Goal: Task Accomplishment & Management: Manage account settings

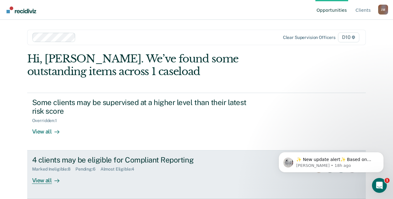
click at [45, 182] on div "View all" at bounding box center [49, 178] width 35 height 12
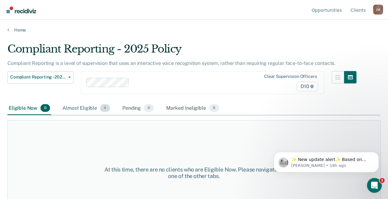
click at [92, 111] on div "Almost Eligible 4" at bounding box center [86, 109] width 50 height 14
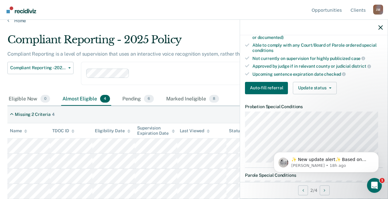
scroll to position [169, 0]
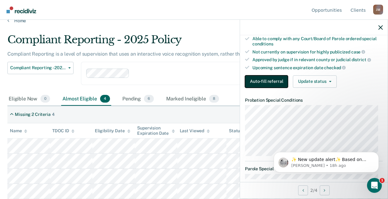
click at [277, 84] on button "Auto-fill referral" at bounding box center [266, 81] width 43 height 12
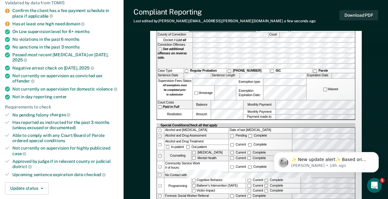
scroll to position [88, 0]
click at [377, 153] on icon "Dismiss notification" at bounding box center [376, 153] width 3 height 3
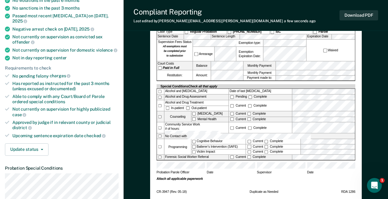
scroll to position [127, 0]
click at [178, 134] on label "No Contact with" at bounding box center [259, 135] width 191 height 5
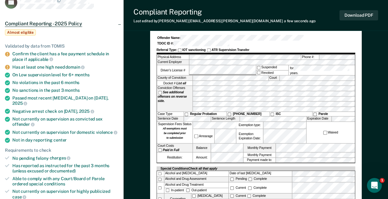
scroll to position [45, 0]
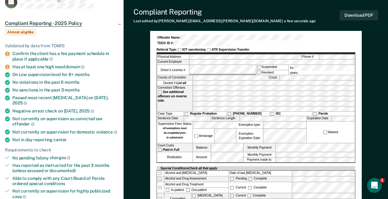
click at [254, 112] on label "[PHONE_NUMBER]" at bounding box center [248, 114] width 43 height 4
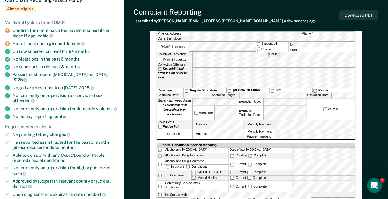
scroll to position [0, 0]
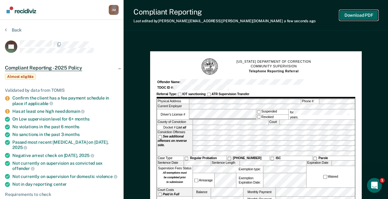
click at [359, 17] on button "Download PDF" at bounding box center [359, 15] width 39 height 10
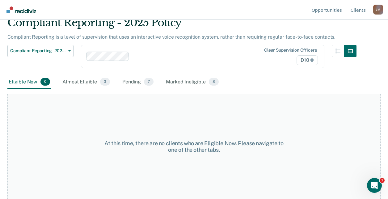
scroll to position [9, 0]
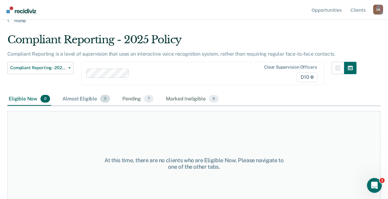
click at [87, 101] on div "Almost Eligible 3" at bounding box center [86, 99] width 50 height 14
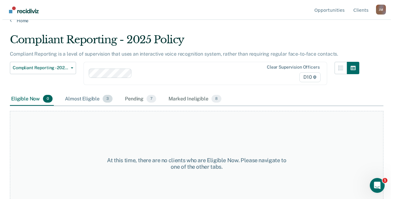
scroll to position [0, 0]
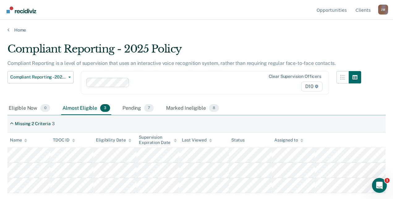
click at [146, 184] on div "Missing 2 Criteria 3 Name TDOC ID Eligibility Date Supervision Expiration Date …" at bounding box center [196, 154] width 378 height 78
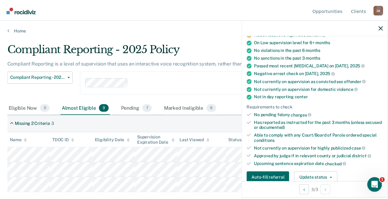
scroll to position [106, 0]
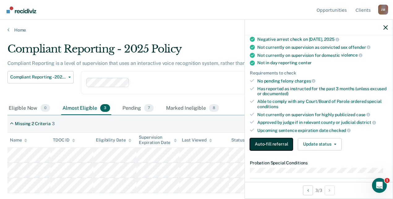
click at [274, 145] on button "Auto-fill referral" at bounding box center [271, 144] width 43 height 12
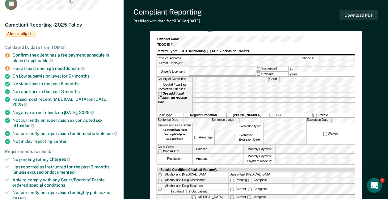
scroll to position [48, 0]
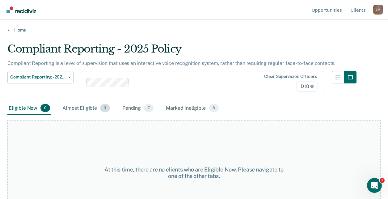
click at [91, 108] on div "Almost Eligible 3" at bounding box center [86, 109] width 50 height 14
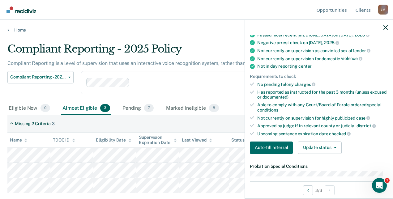
scroll to position [105, 0]
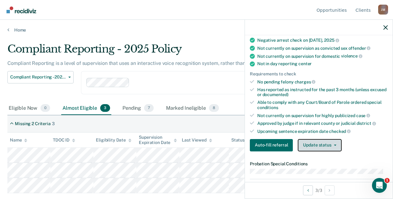
click at [310, 145] on button "Update status" at bounding box center [320, 145] width 44 height 12
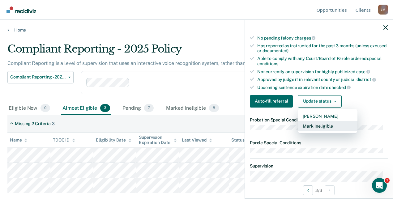
click at [312, 125] on button "Mark Ineligible" at bounding box center [328, 126] width 60 height 10
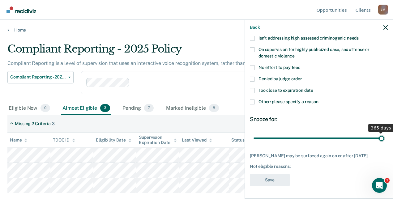
scroll to position [85, 0]
drag, startPoint x: 262, startPoint y: 132, endPoint x: 389, endPoint y: 129, distance: 126.4
type input "365"
click at [384, 133] on input "range" at bounding box center [318, 138] width 130 height 11
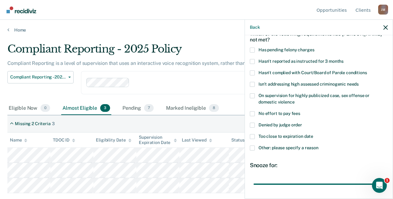
scroll to position [34, 0]
click at [282, 99] on label "On supervision for highly publicized case, sex offense or domestic violence" at bounding box center [319, 100] width 138 height 13
click at [295, 100] on input "On supervision for highly publicized case, sex offense or domestic violence" at bounding box center [295, 100] width 0 height 0
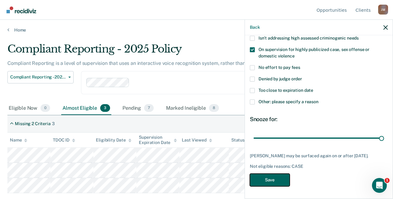
click at [274, 176] on button "Save" at bounding box center [270, 180] width 40 height 13
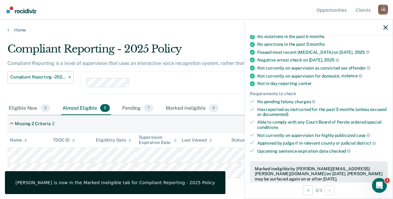
click at [185, 78] on div at bounding box center [169, 82] width 166 height 9
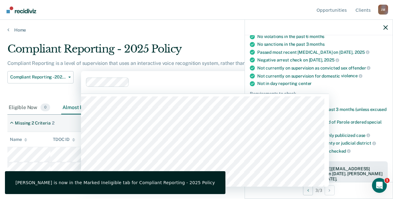
click at [67, 95] on div "Compliant Reporting - 2025 Policy Supervision Level Downgrade Suspension of Dir…" at bounding box center [40, 86] width 66 height 30
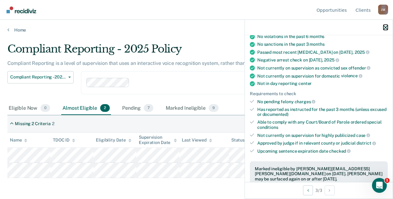
click at [384, 28] on icon "button" at bounding box center [385, 27] width 4 height 4
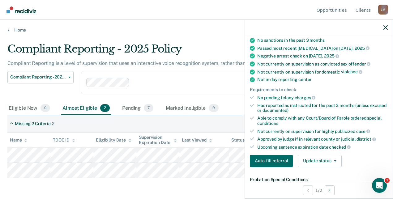
scroll to position [87, 0]
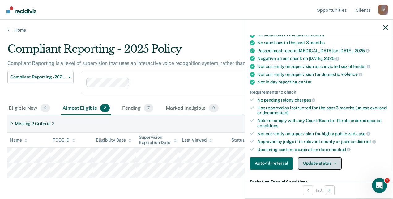
click at [310, 165] on button "Update status" at bounding box center [320, 163] width 44 height 12
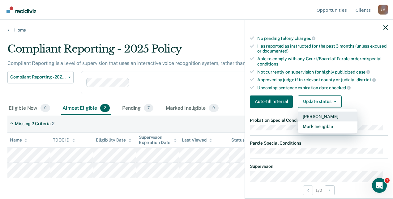
scroll to position [149, 0]
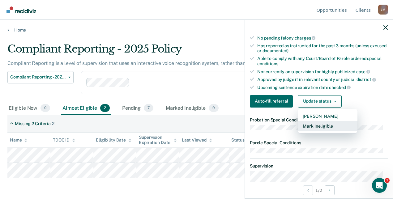
drag, startPoint x: 324, startPoint y: 119, endPoint x: 324, endPoint y: 123, distance: 4.4
click at [324, 123] on div "[PERSON_NAME] Mark Ineligible" at bounding box center [328, 121] width 60 height 25
click at [324, 123] on button "Mark Ineligible" at bounding box center [328, 126] width 60 height 10
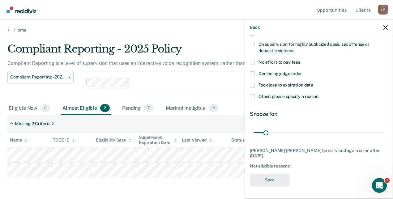
scroll to position [85, 0]
click at [296, 74] on span "Denied by judge order" at bounding box center [280, 74] width 44 height 5
click at [302, 72] on input "Denied by judge order" at bounding box center [302, 72] width 0 height 0
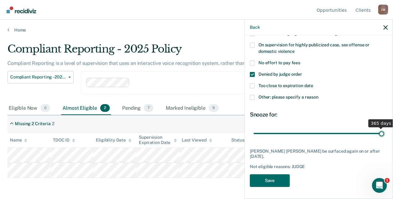
drag, startPoint x: 278, startPoint y: 132, endPoint x: 406, endPoint y: 115, distance: 129.2
type input "365"
click at [384, 128] on input "range" at bounding box center [318, 133] width 130 height 11
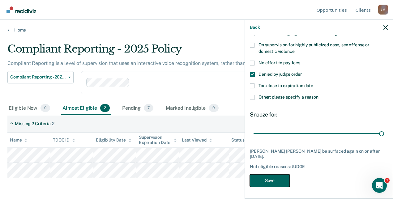
click at [284, 179] on button "Save" at bounding box center [270, 180] width 40 height 13
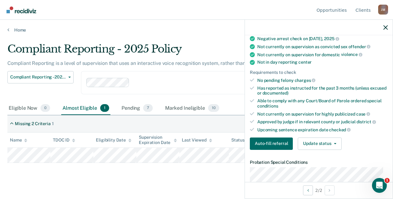
scroll to position [107, 0]
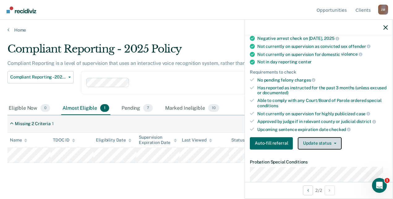
click at [320, 143] on button "Update status" at bounding box center [320, 143] width 44 height 12
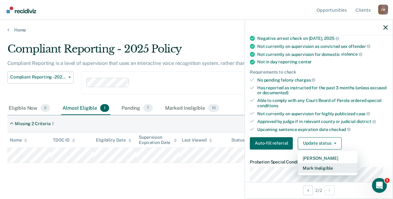
click at [319, 166] on button "Mark Ineligible" at bounding box center [328, 168] width 60 height 10
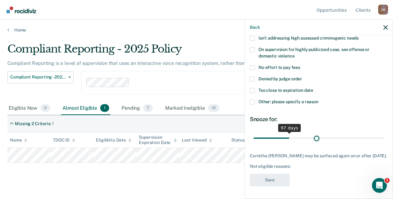
scroll to position [80, 0]
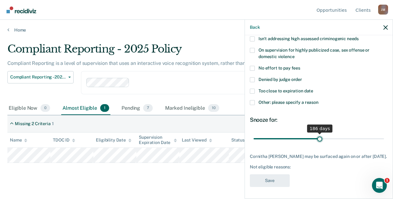
drag, startPoint x: 265, startPoint y: 134, endPoint x: 317, endPoint y: 133, distance: 51.9
click at [317, 133] on input "range" at bounding box center [318, 138] width 130 height 11
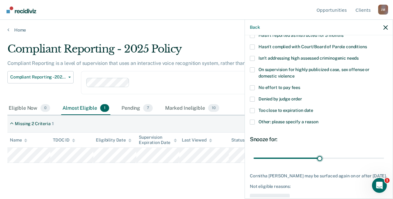
scroll to position [60, 0]
click at [268, 87] on span "No effort to pay fees" at bounding box center [279, 87] width 42 height 5
click at [300, 86] on input "No effort to pay fees" at bounding box center [300, 86] width 0 height 0
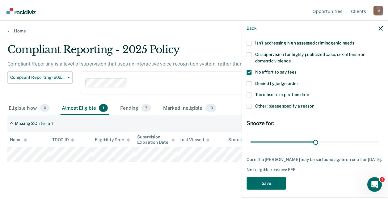
scroll to position [80, 0]
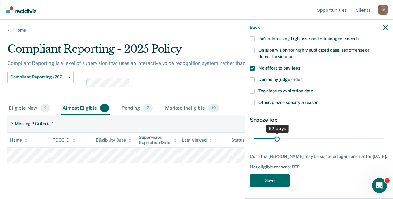
drag, startPoint x: 318, startPoint y: 139, endPoint x: 276, endPoint y: 139, distance: 41.4
type input "62"
click at [276, 139] on input "range" at bounding box center [318, 138] width 130 height 11
click at [266, 187] on button "Save" at bounding box center [270, 180] width 40 height 13
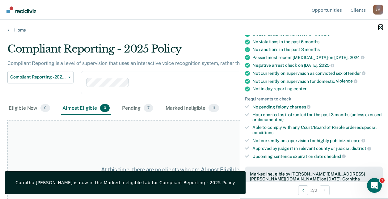
click at [382, 25] on button "button" at bounding box center [381, 27] width 4 height 5
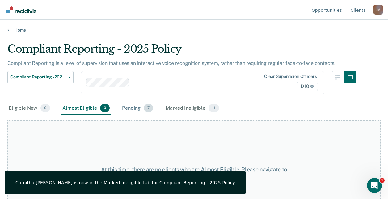
click at [133, 110] on div "Pending 7" at bounding box center [138, 109] width 34 height 14
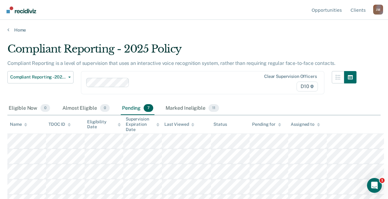
scroll to position [41, 0]
